Goal: Navigation & Orientation: Understand site structure

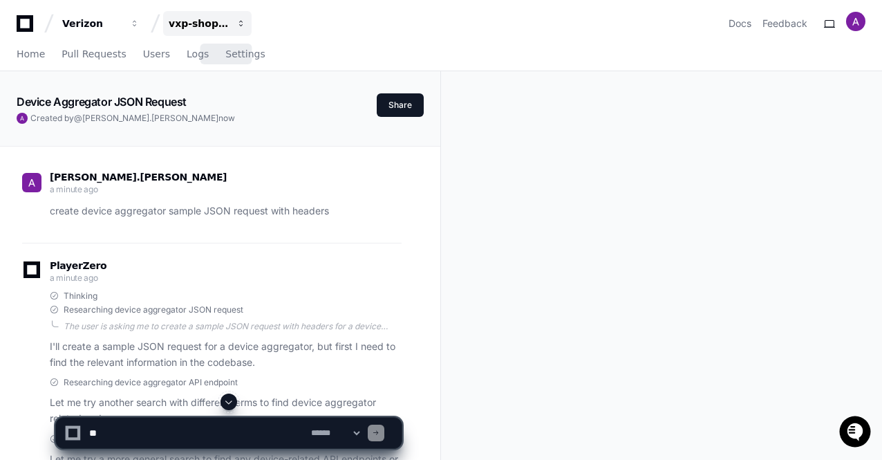
click at [233, 26] on button "vxp-shoppingcart-services" at bounding box center [207, 23] width 88 height 25
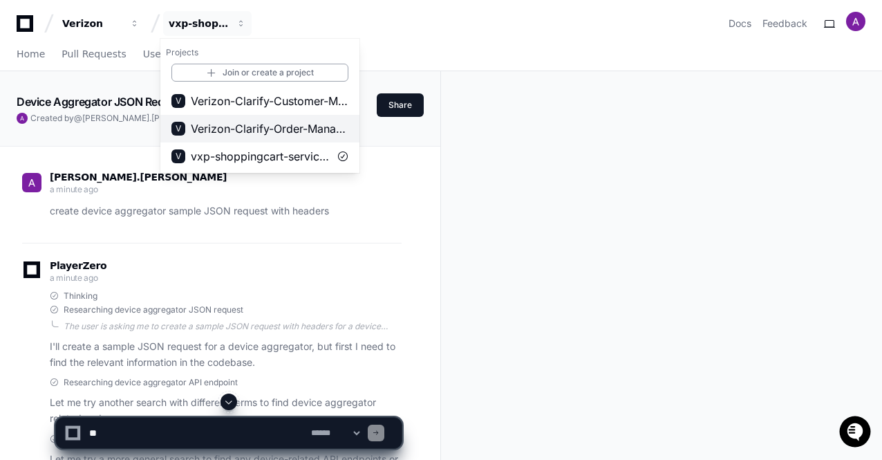
click at [216, 132] on span "Verizon-Clarify-Order-Management" at bounding box center [270, 128] width 158 height 17
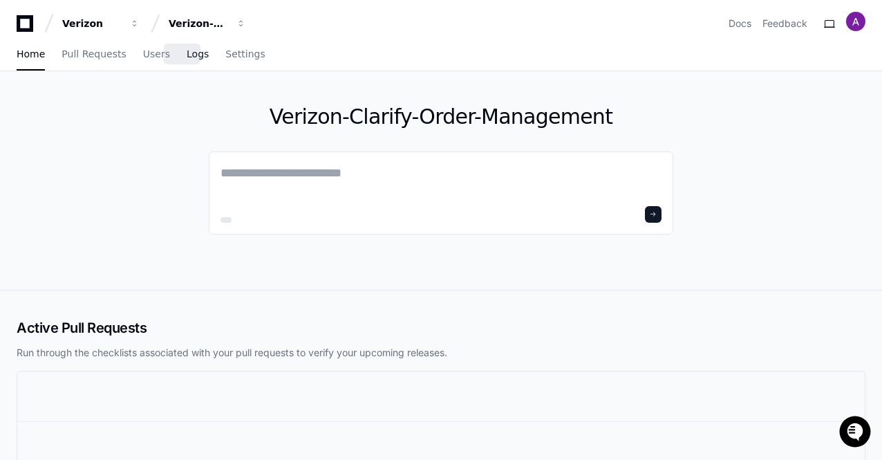
click at [187, 58] on span "Logs" at bounding box center [198, 54] width 22 height 8
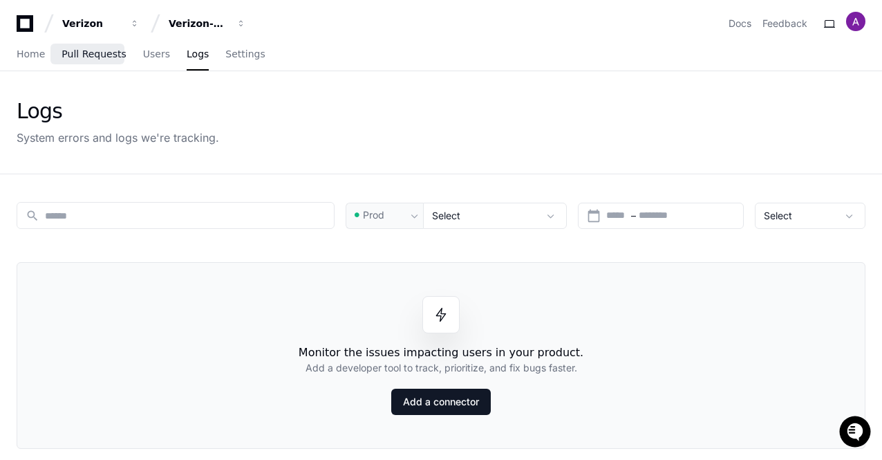
click at [83, 58] on span "Pull Requests" at bounding box center [94, 54] width 64 height 8
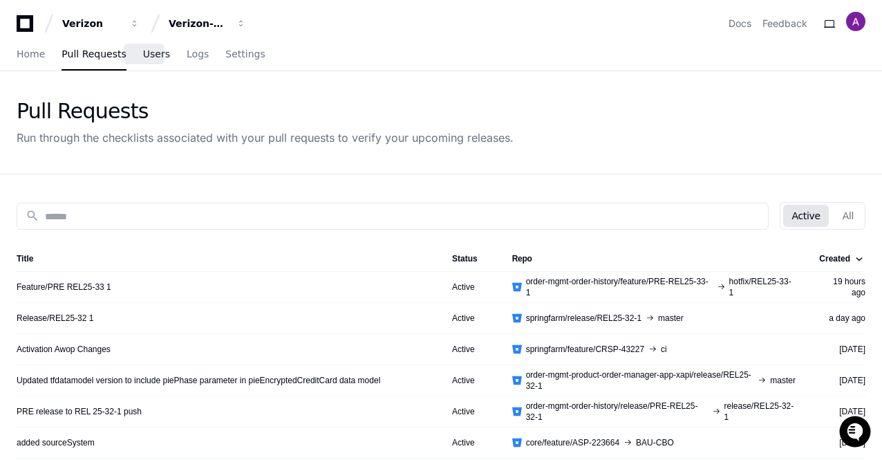
click at [143, 64] on link "Users" at bounding box center [156, 55] width 27 height 32
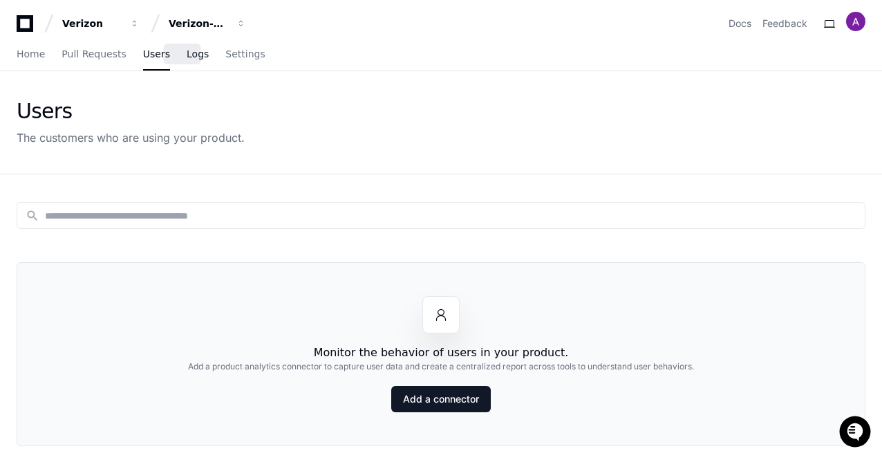
click at [187, 66] on link "Logs" at bounding box center [198, 55] width 22 height 32
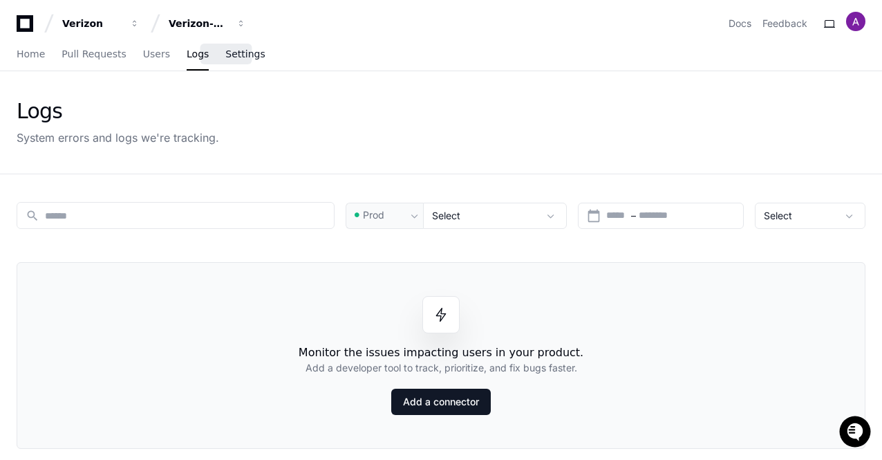
click at [225, 58] on span "Settings" at bounding box center [244, 54] width 39 height 8
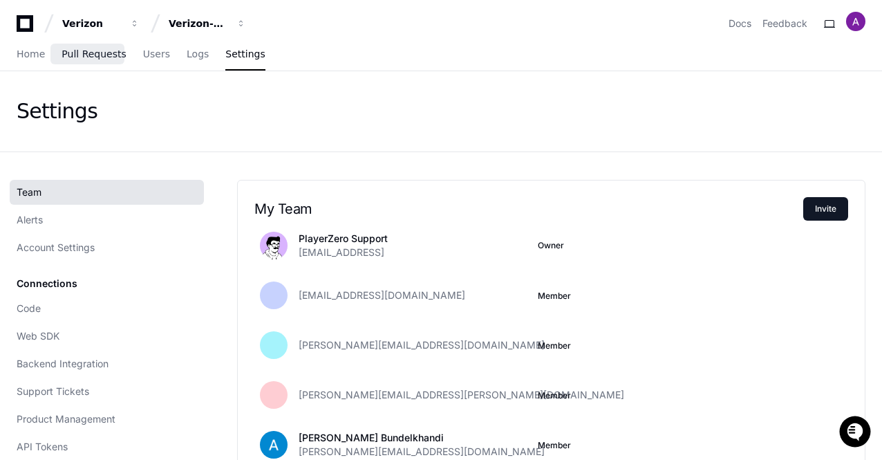
click at [68, 57] on span "Pull Requests" at bounding box center [94, 54] width 64 height 8
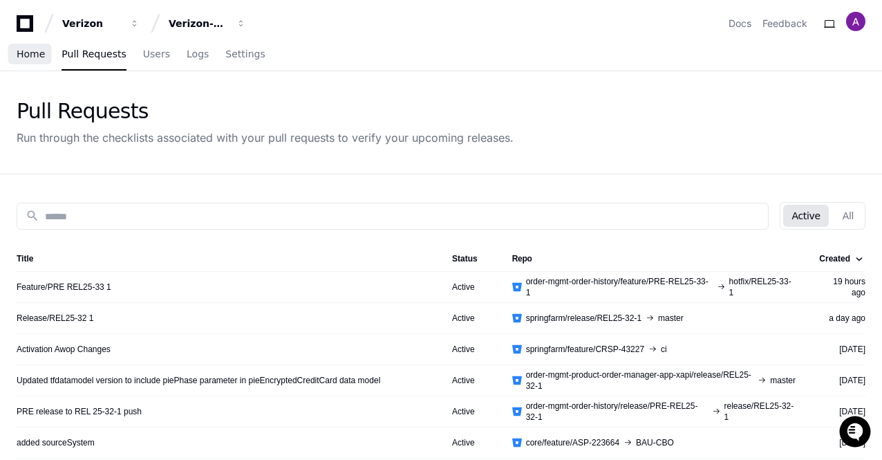
click at [37, 64] on link "Home" at bounding box center [31, 55] width 28 height 32
